Goal: Navigation & Orientation: Find specific page/section

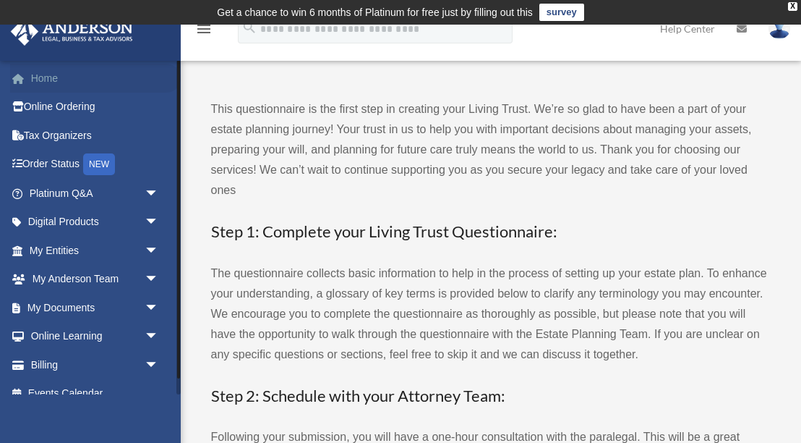
click at [38, 83] on link "Home" at bounding box center [95, 78] width 171 height 29
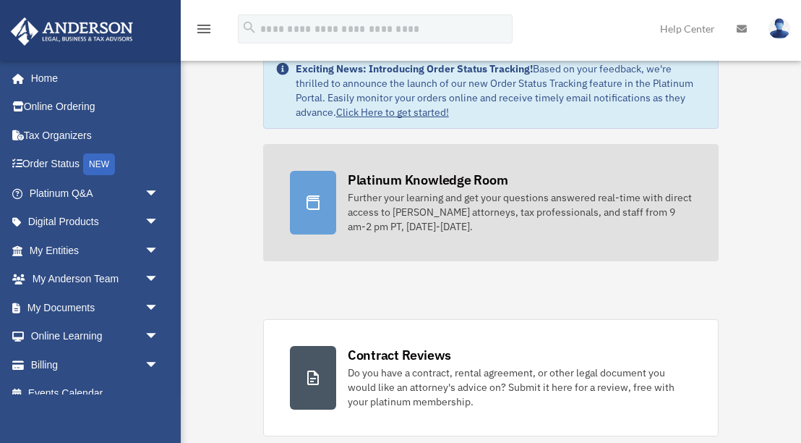
scroll to position [59, 0]
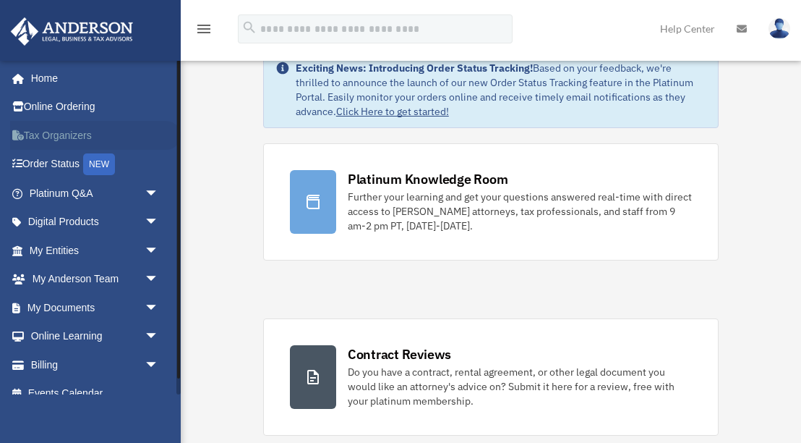
click at [56, 135] on link "Tax Organizers" at bounding box center [95, 135] width 171 height 29
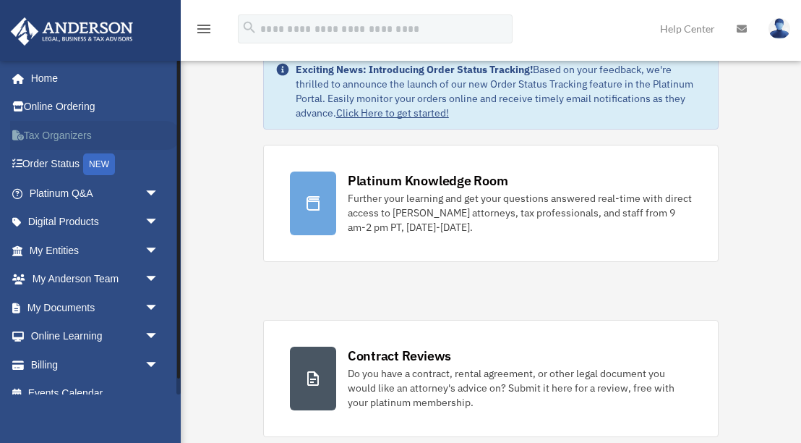
scroll to position [59, 0]
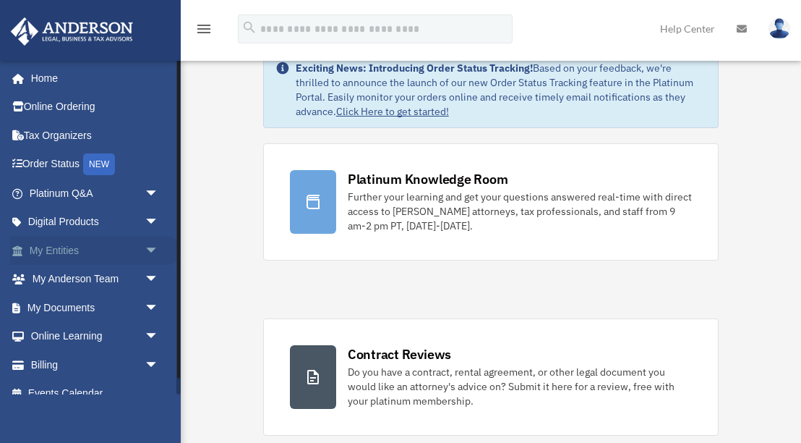
click at [145, 252] on span "arrow_drop_down" at bounding box center [159, 251] width 29 height 30
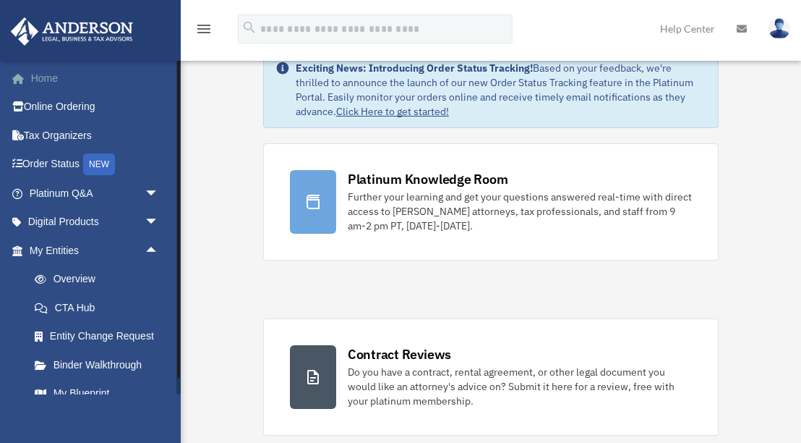
click at [46, 77] on link "Home" at bounding box center [95, 78] width 171 height 29
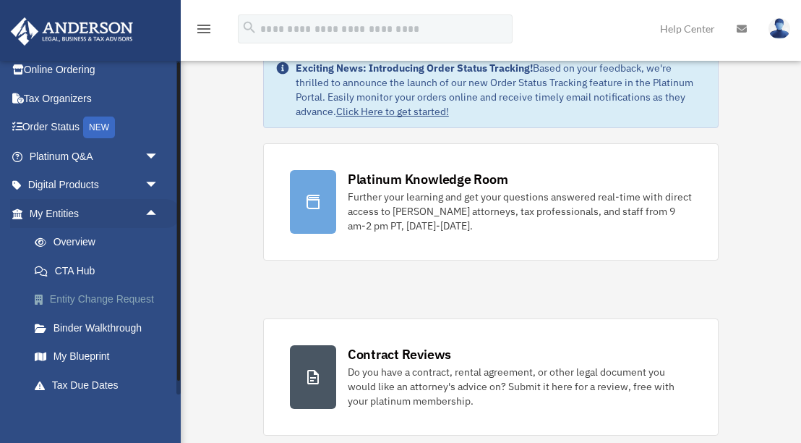
scroll to position [38, 0]
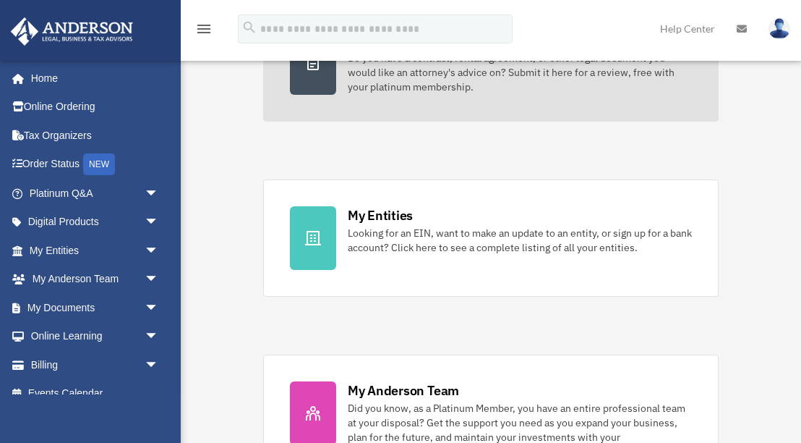
scroll to position [375, 0]
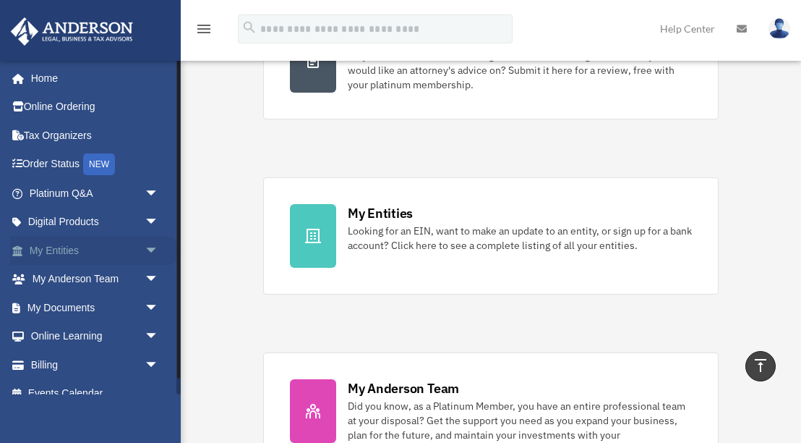
click at [151, 248] on span "arrow_drop_down" at bounding box center [159, 251] width 29 height 30
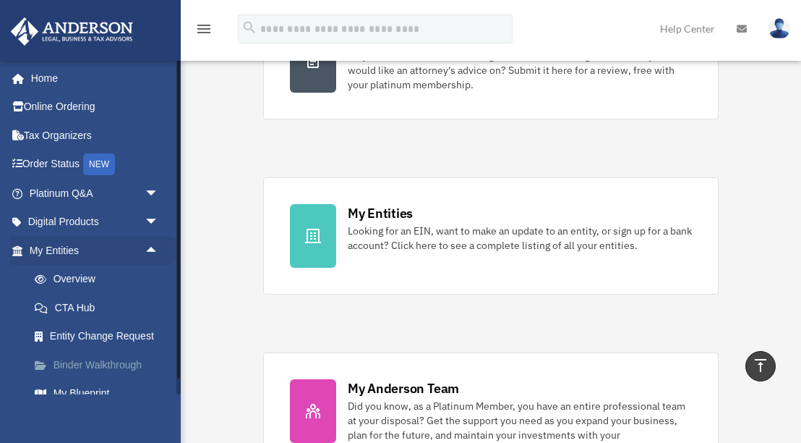
click at [103, 358] on link "Binder Walkthrough" at bounding box center [100, 364] width 161 height 29
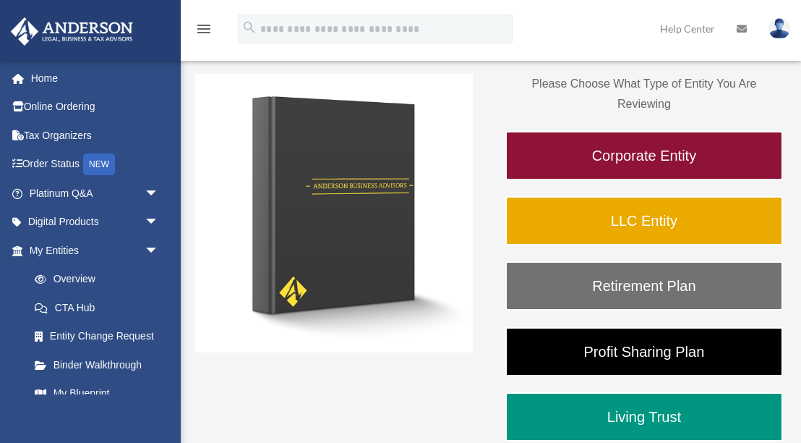
scroll to position [197, 0]
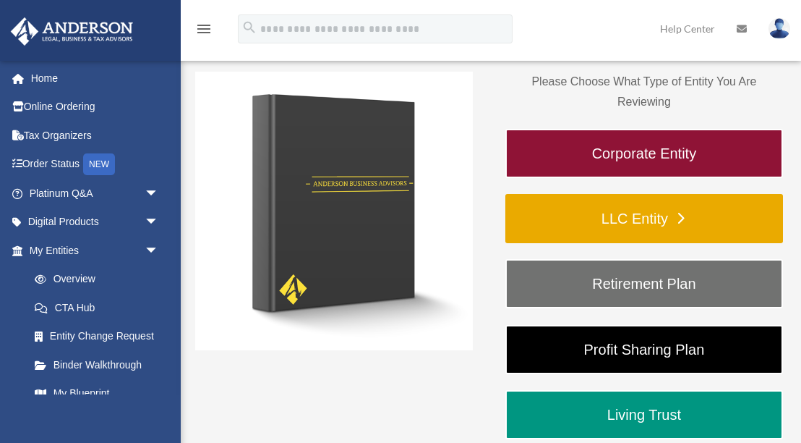
click at [603, 218] on link "LLC Entity" at bounding box center [645, 218] width 278 height 49
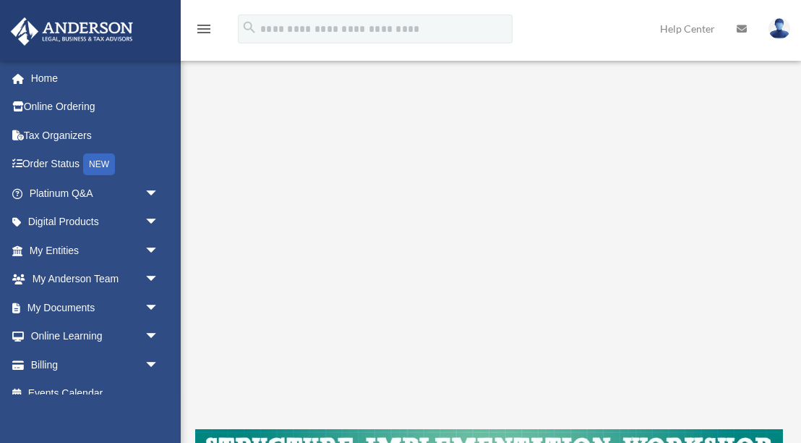
scroll to position [162, 0]
